Goal: Information Seeking & Learning: Learn about a topic

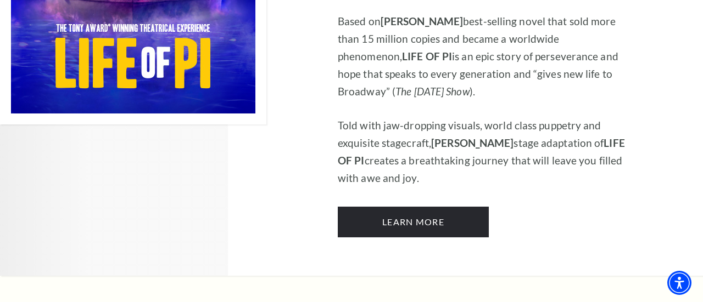
scroll to position [867, 0]
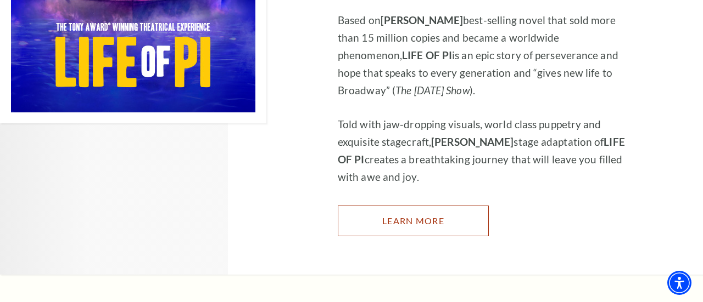
click at [424, 206] on link "Learn More" at bounding box center [413, 221] width 151 height 31
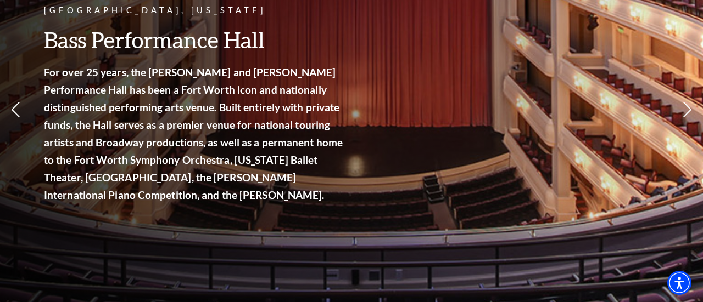
scroll to position [0, 0]
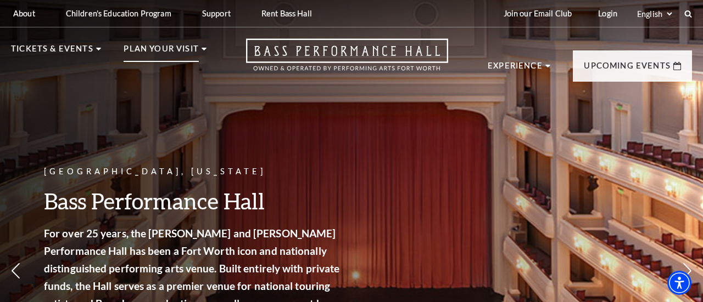
click at [181, 51] on p "Plan Your Visit" at bounding box center [161, 52] width 75 height 20
click at [203, 50] on icon at bounding box center [203, 49] width 5 height 3
click at [201, 50] on icon at bounding box center [203, 49] width 5 height 3
click at [145, 51] on p "Plan Your Visit" at bounding box center [161, 52] width 75 height 20
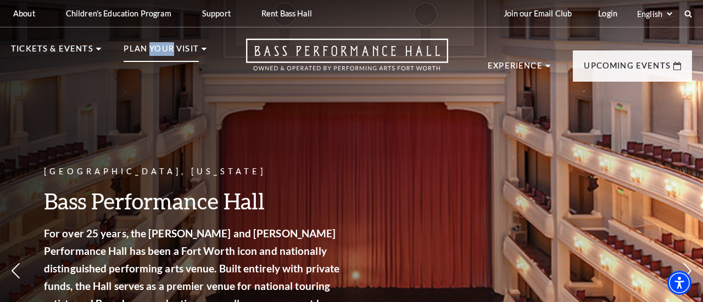
click at [202, 50] on icon at bounding box center [203, 49] width 5 height 3
click at [201, 50] on icon at bounding box center [203, 49] width 5 height 3
click at [303, 157] on div "Fort Worth, Texas Bass Performance Hall For over 25 years, the Nancy Lee and Pe…" at bounding box center [195, 271] width 302 height 235
click at [150, 53] on p "Plan Your Visit" at bounding box center [161, 52] width 75 height 20
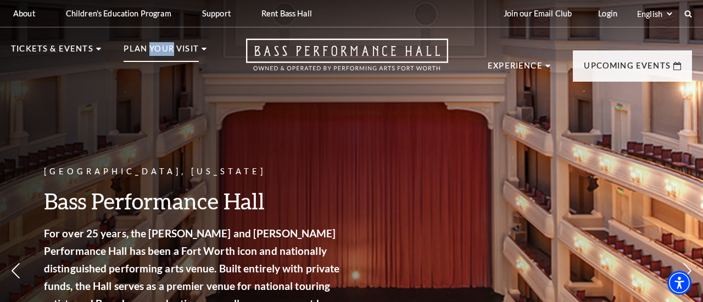
click at [150, 53] on p "Plan Your Visit" at bounding box center [161, 52] width 75 height 20
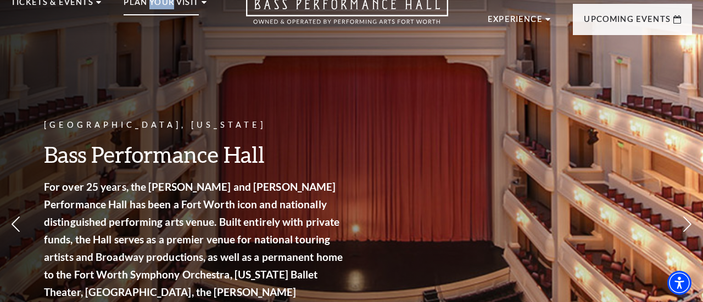
scroll to position [42, 0]
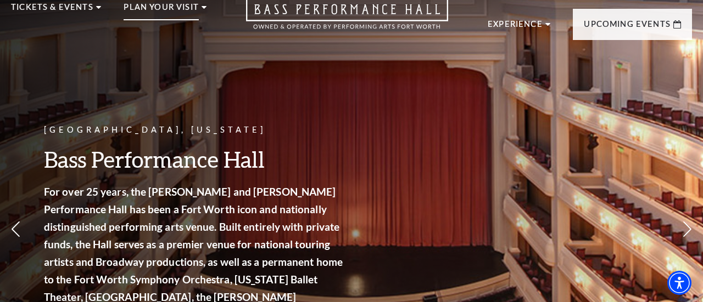
click at [203, 7] on use at bounding box center [203, 7] width 5 height 3
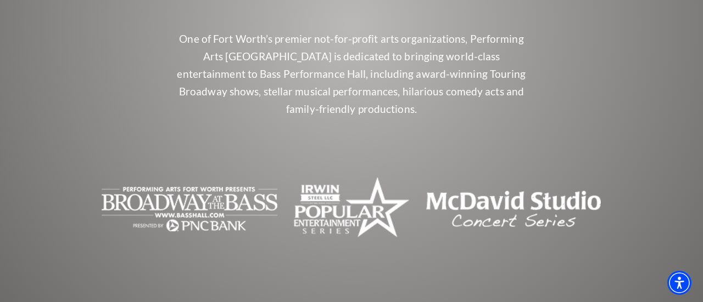
scroll to position [4134, 0]
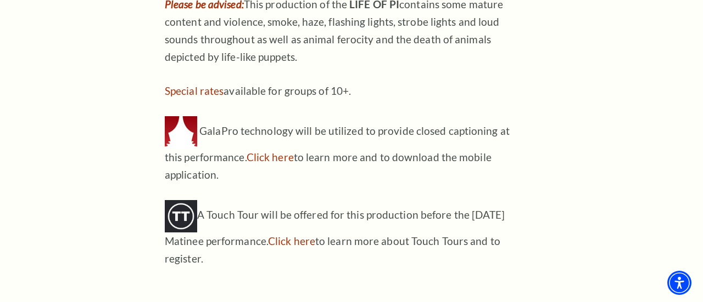
scroll to position [1098, 0]
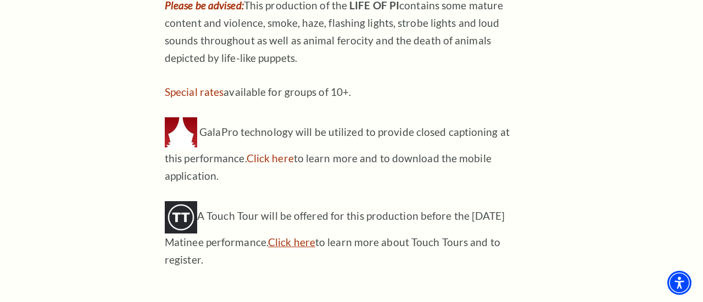
click at [292, 236] on link "Click here" at bounding box center [291, 242] width 47 height 13
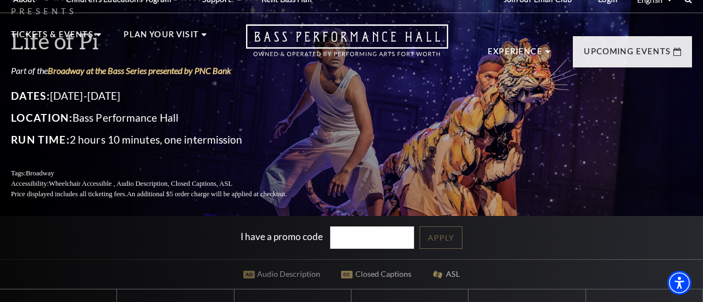
scroll to position [12, 0]
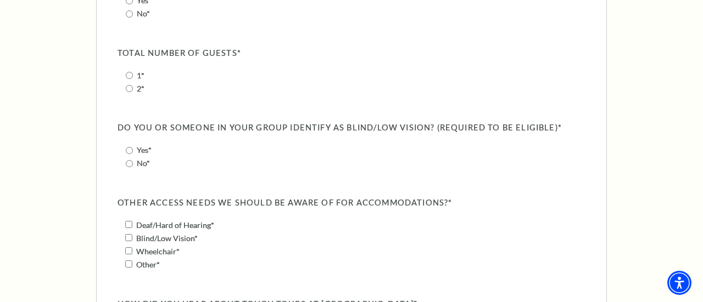
scroll to position [1273, 0]
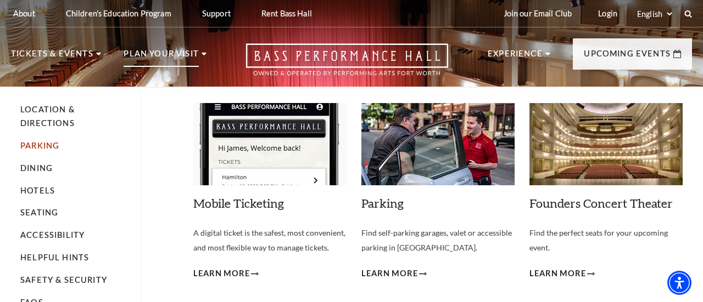
click at [35, 145] on link "Parking" at bounding box center [39, 145] width 39 height 9
click at [33, 145] on link "Parking" at bounding box center [39, 145] width 39 height 9
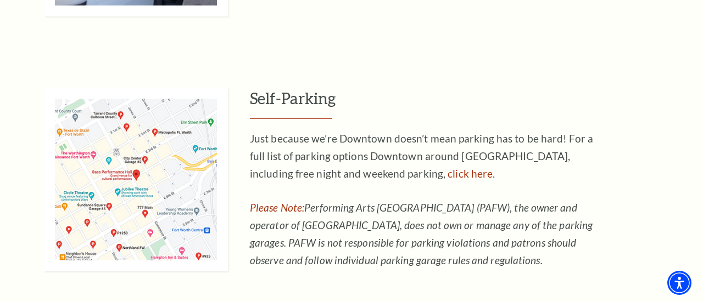
scroll to position [693, 0]
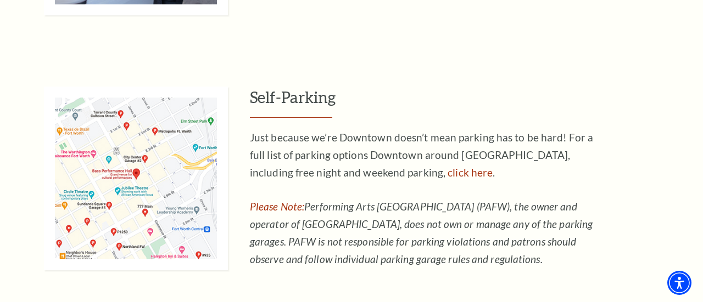
click at [169, 195] on img at bounding box center [136, 179] width 184 height 184
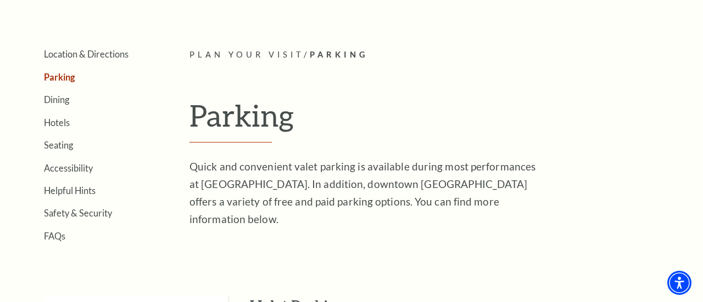
scroll to position [228, 0]
click at [56, 100] on link "Dining" at bounding box center [56, 100] width 25 height 10
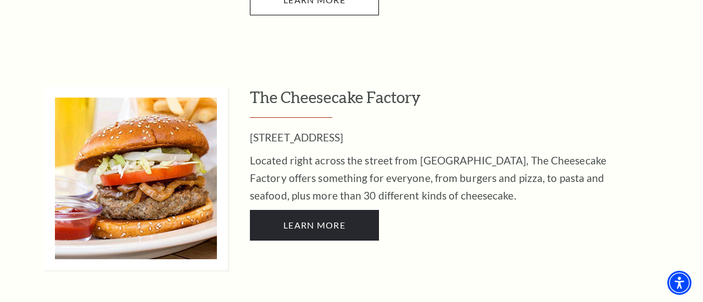
scroll to position [756, 0]
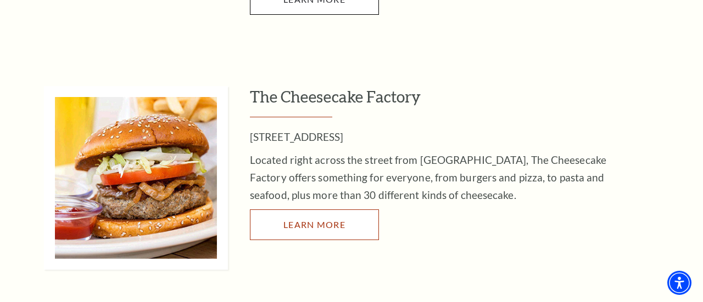
click at [319, 220] on span "LEARN MORE" at bounding box center [314, 225] width 62 height 10
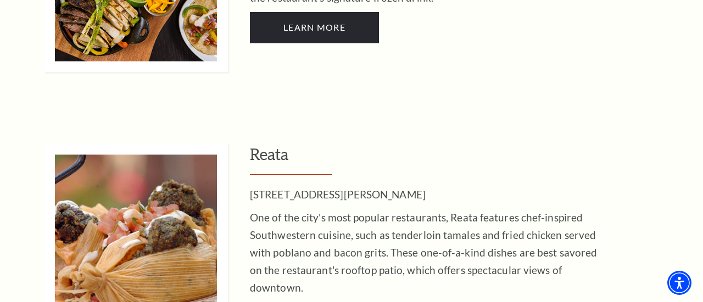
scroll to position [2023, 0]
